Goal: Task Accomplishment & Management: Manage account settings

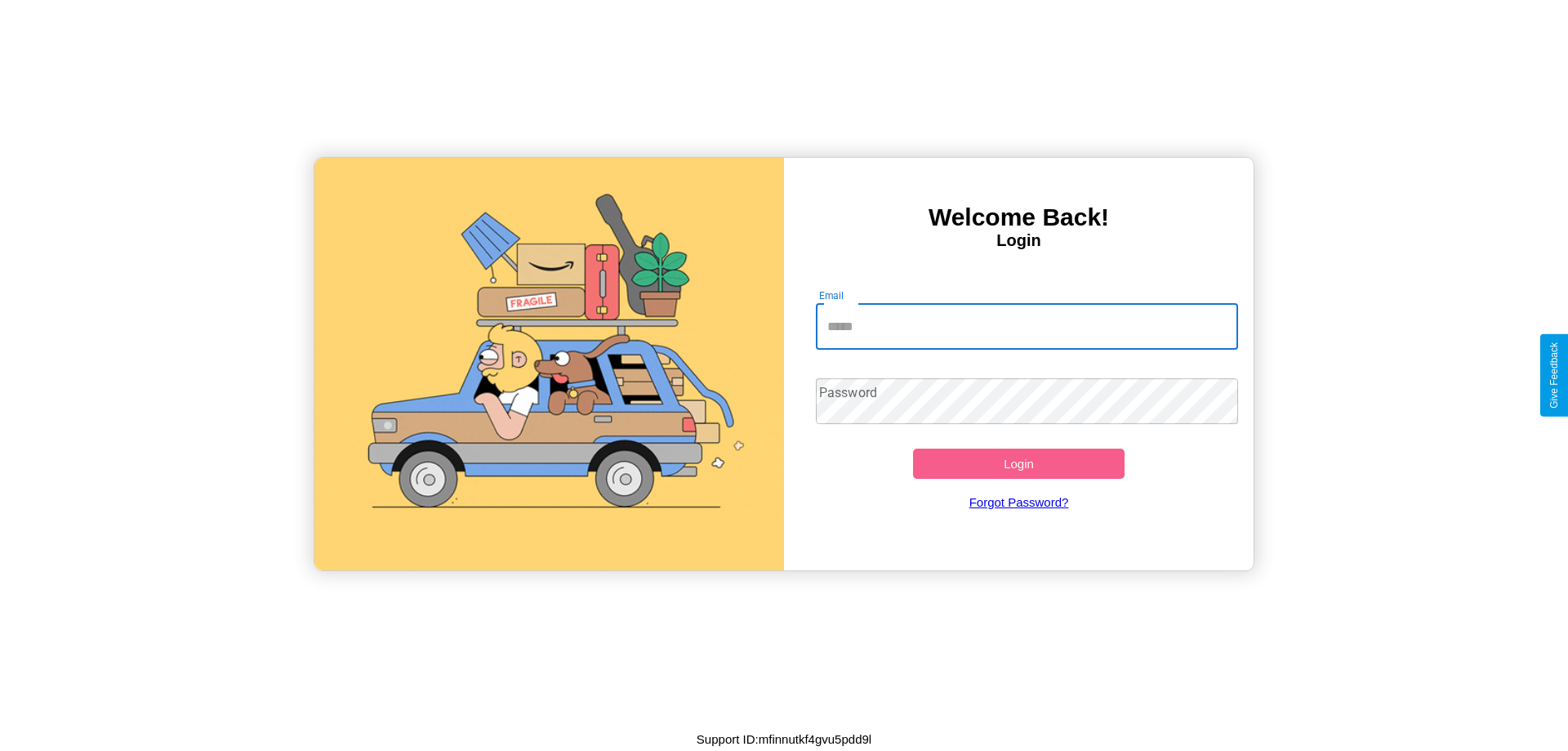
click at [1027, 326] on input "Email" at bounding box center [1027, 326] width 423 height 45
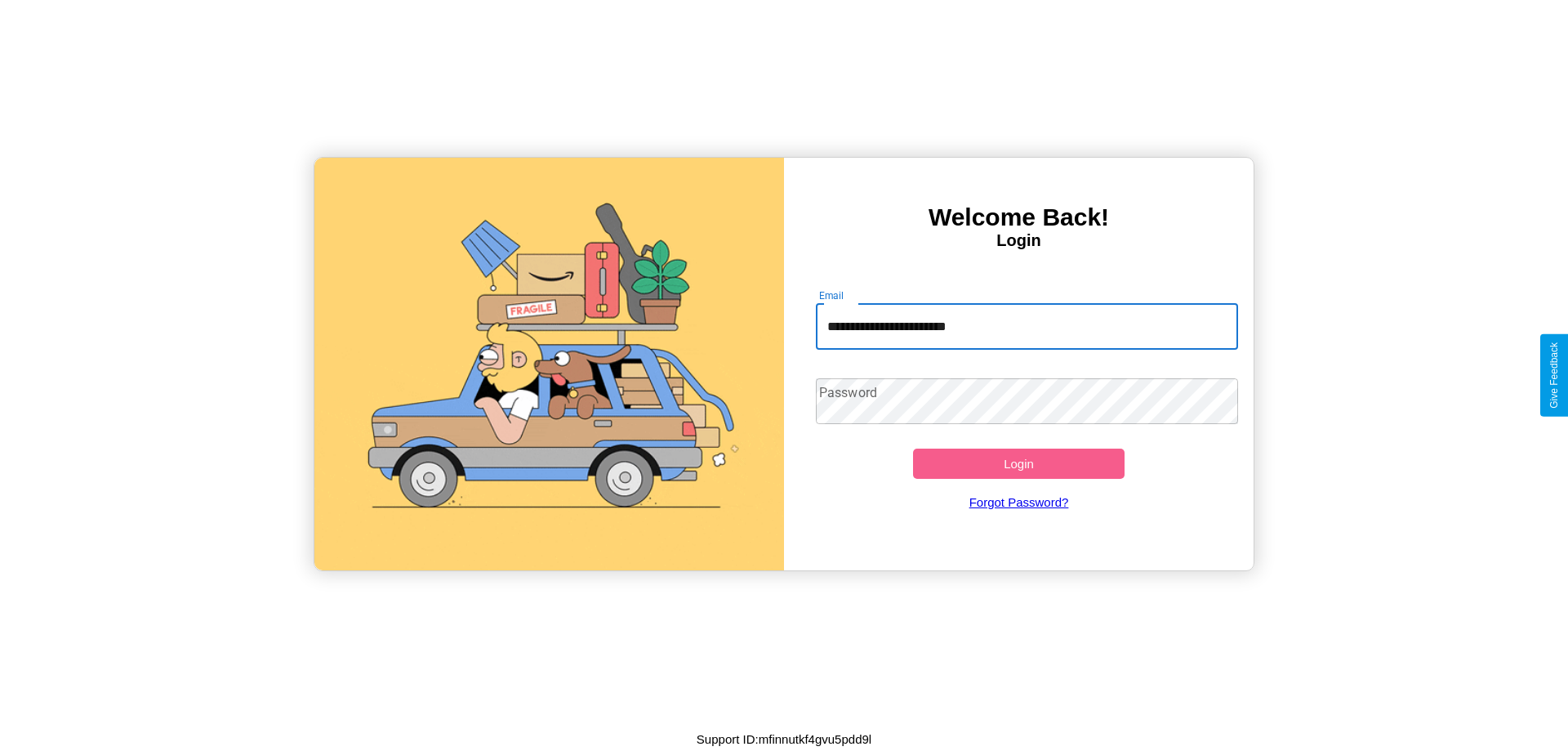
type input "**********"
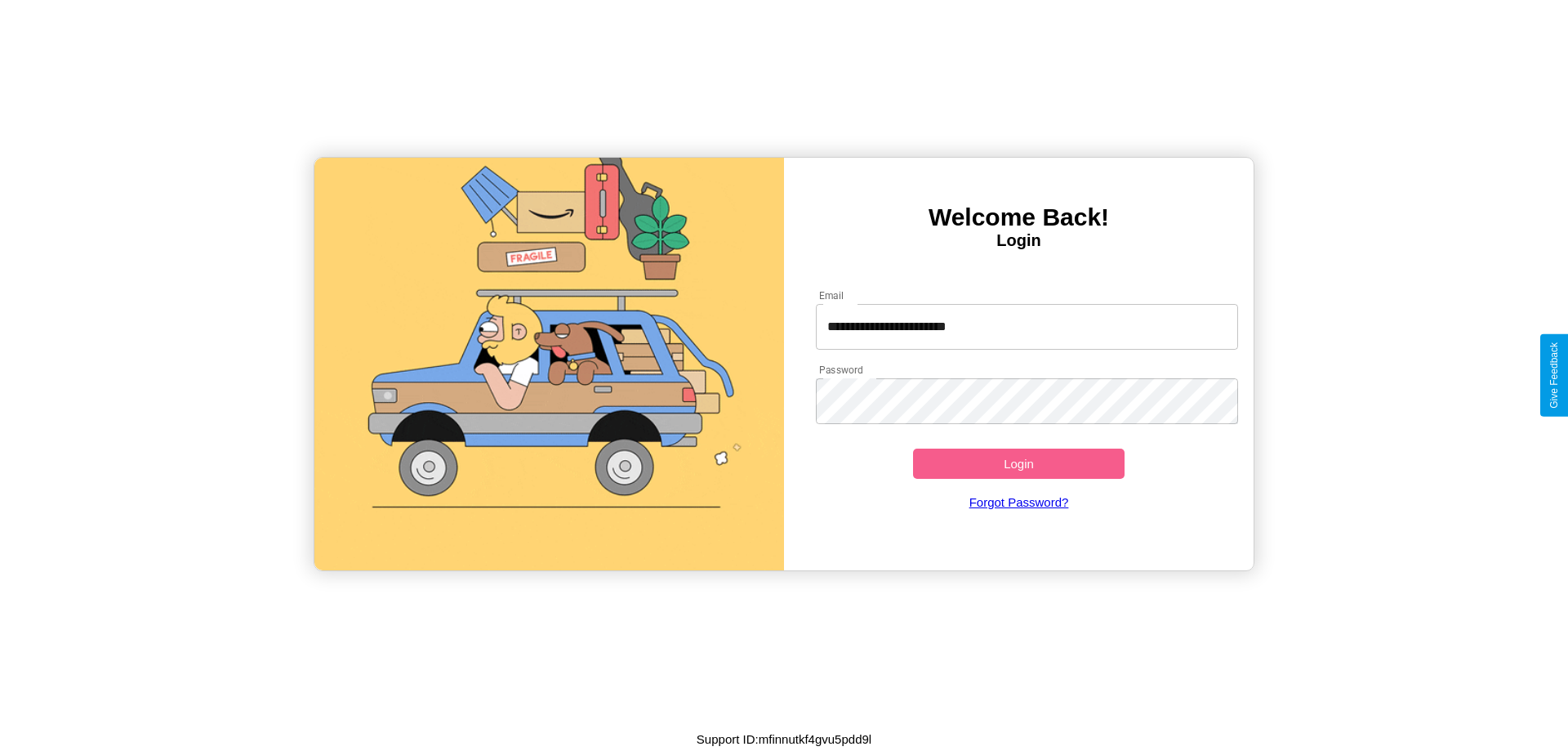
click at [1018, 463] on button "Login" at bounding box center [1018, 463] width 211 height 30
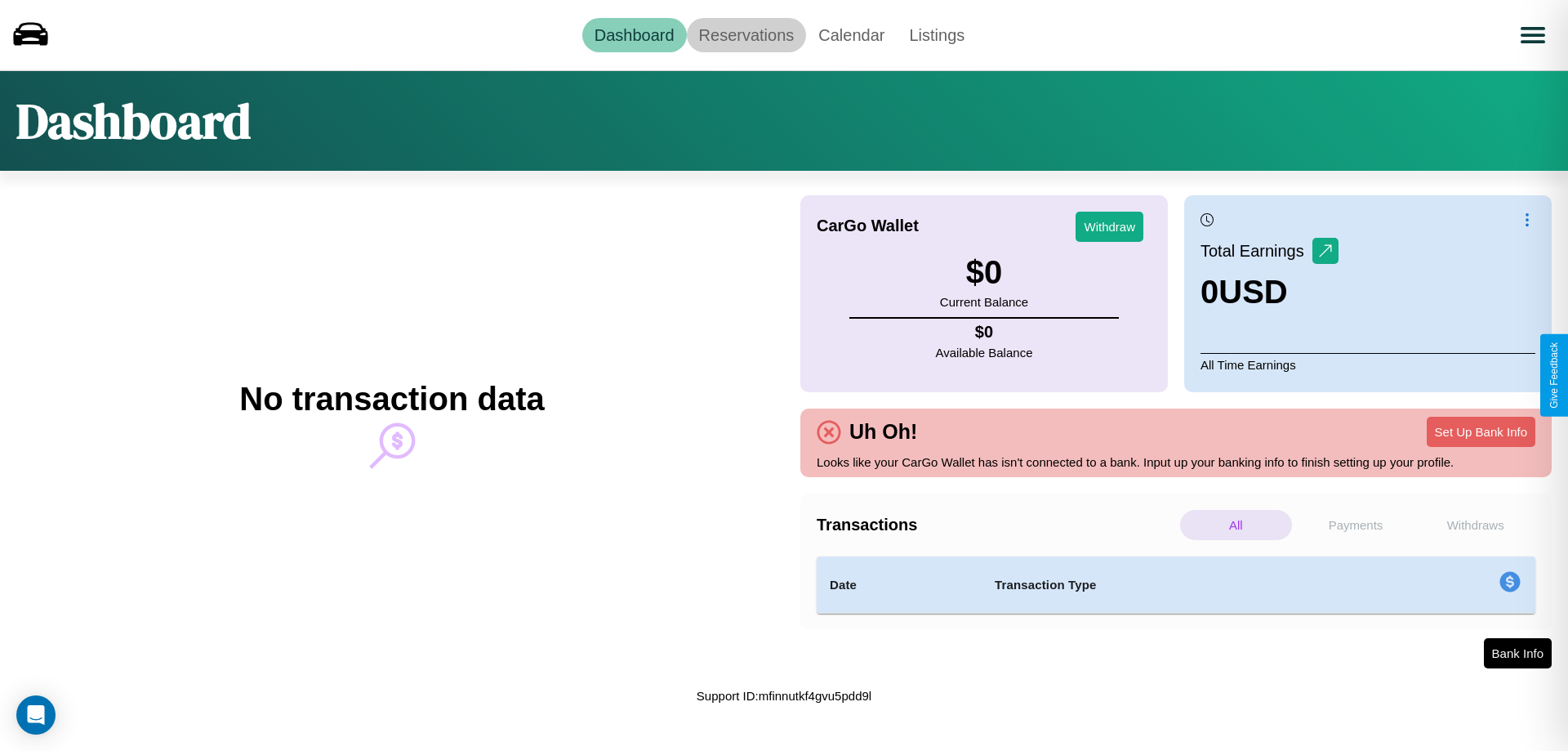
click at [746, 35] on link "Reservations" at bounding box center [747, 36] width 120 height 35
